Goal: Find contact information: Find contact information

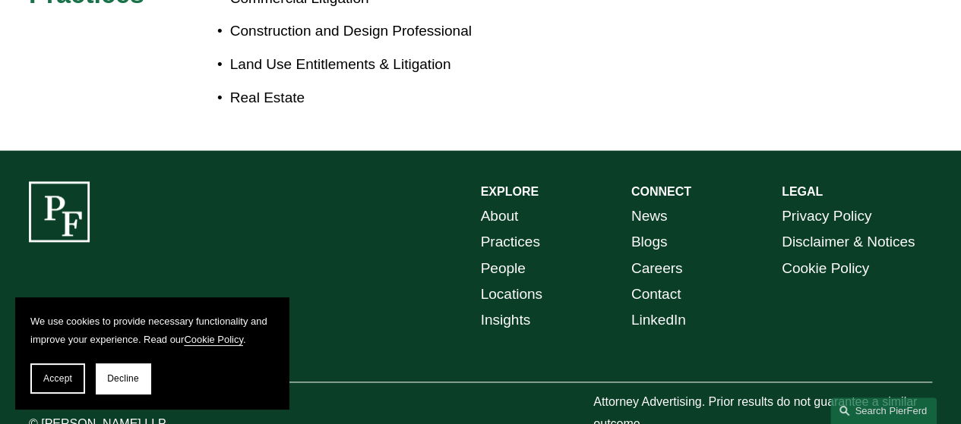
scroll to position [894, 0]
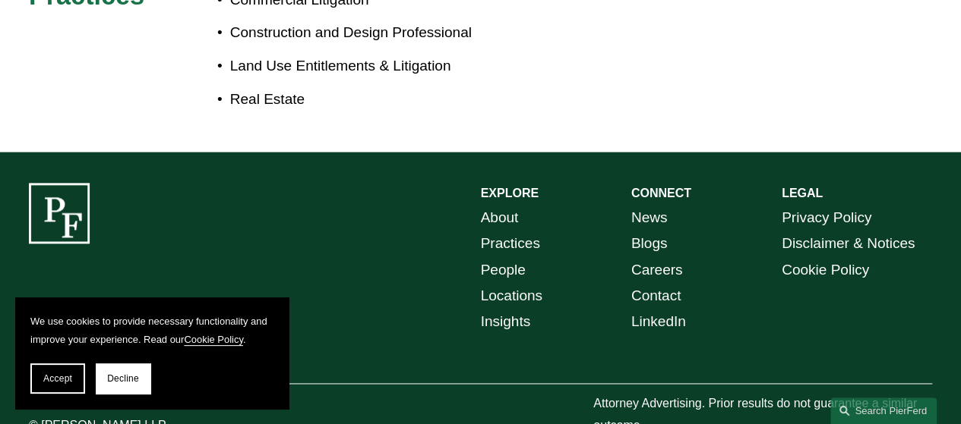
click at [632, 283] on link "Contact" at bounding box center [656, 296] width 50 height 26
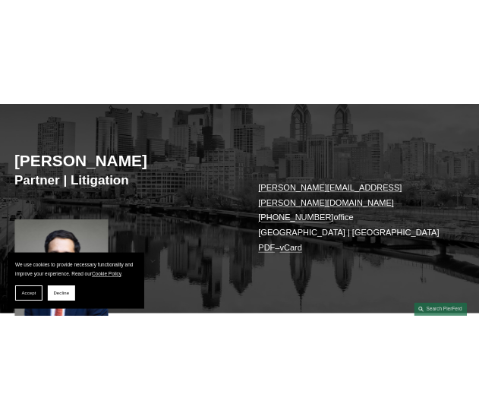
scroll to position [139, 0]
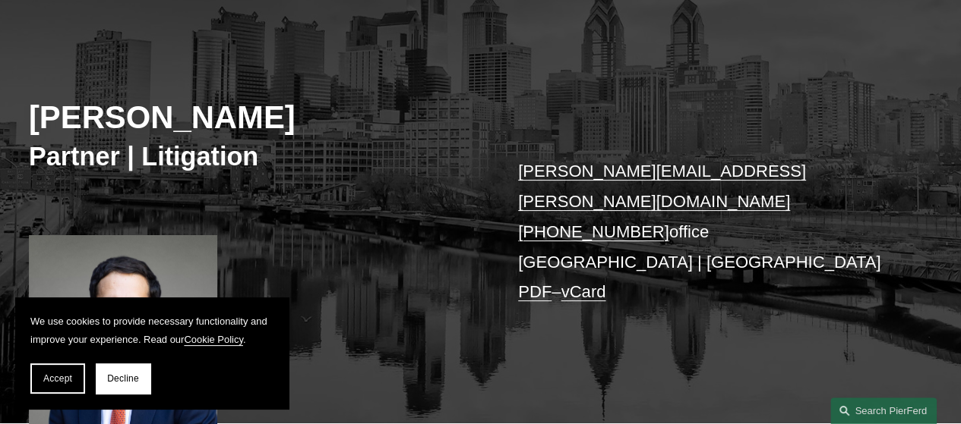
click at [526, 274] on p "[PERSON_NAME][EMAIL_ADDRESS][PERSON_NAME][DOMAIN_NAME] [PHONE_NUMBER] office [G…" at bounding box center [706, 231] width 376 height 151
click at [522, 282] on link "PDF" at bounding box center [534, 291] width 33 height 19
